Goal: Go to known website: Go to known website

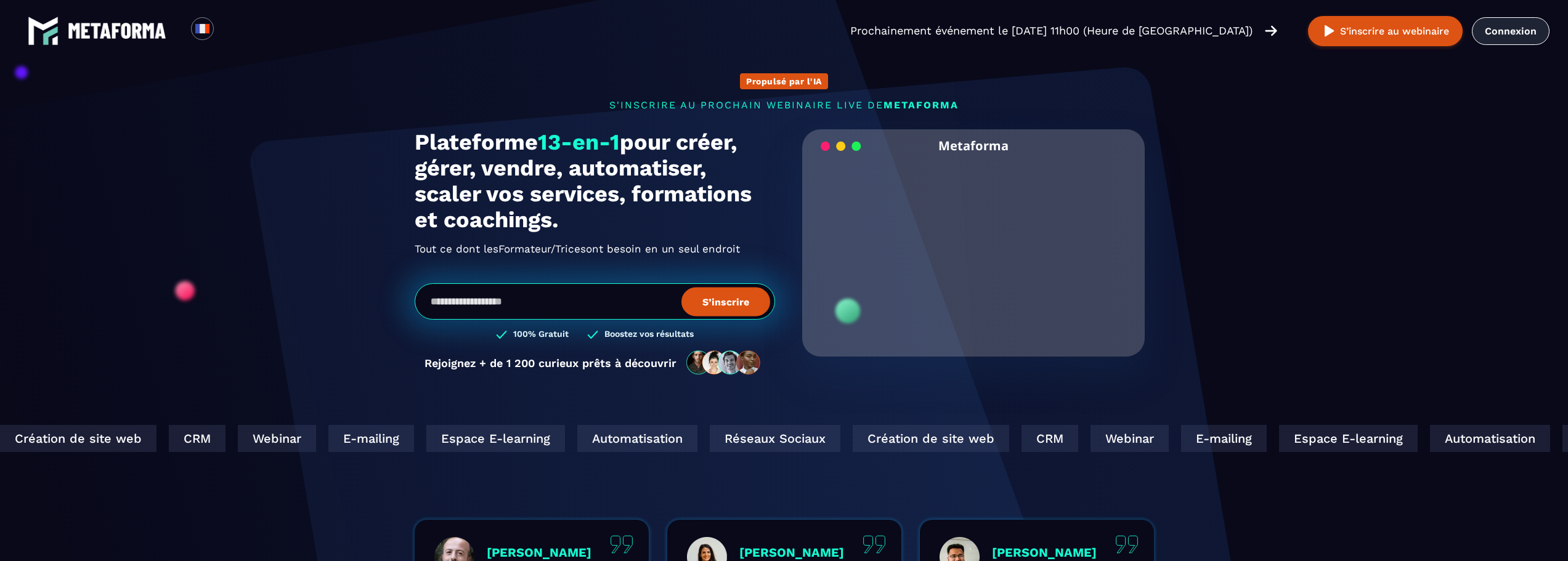
click at [1496, 30] on link "Connexion" at bounding box center [1510, 31] width 78 height 28
